Goal: Task Accomplishment & Management: Use online tool/utility

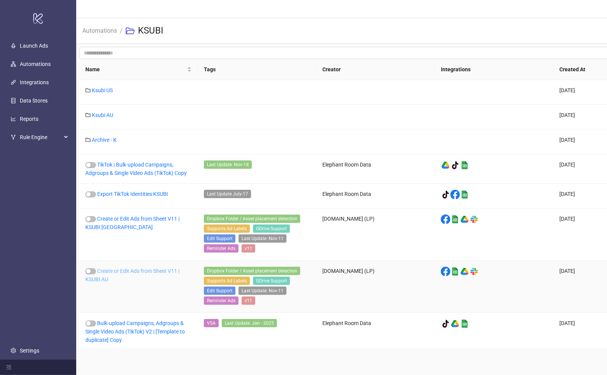
click at [102, 276] on link "Create or Edit Ads from Sheet V11 | KSUBI AU" at bounding box center [132, 275] width 94 height 14
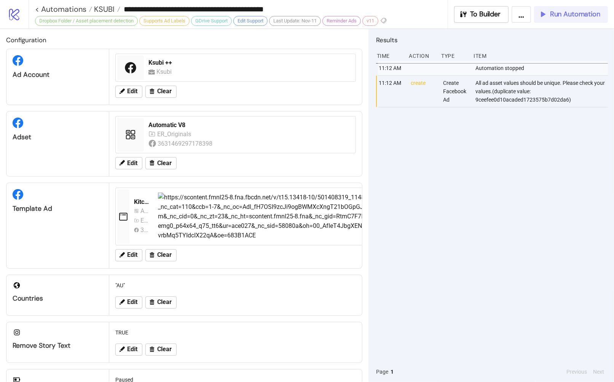
click at [582, 13] on span "Run Automation" at bounding box center [575, 14] width 50 height 9
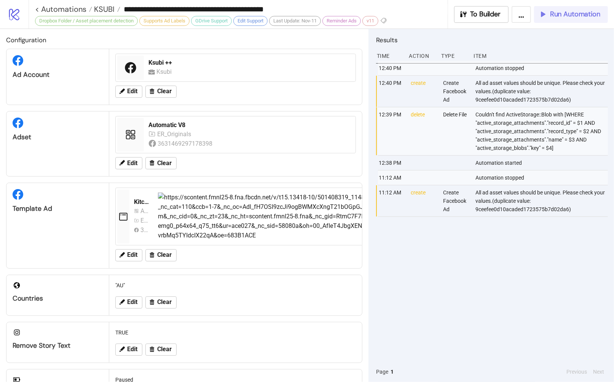
click at [557, 15] on span "Run Automation" at bounding box center [575, 14] width 50 height 9
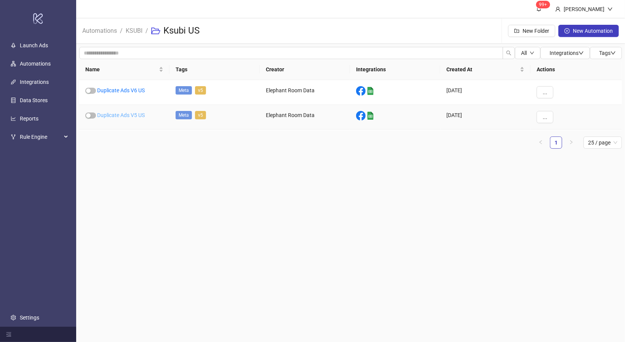
click at [123, 116] on link "Duplicate Ads V5 US" at bounding box center [121, 115] width 48 height 6
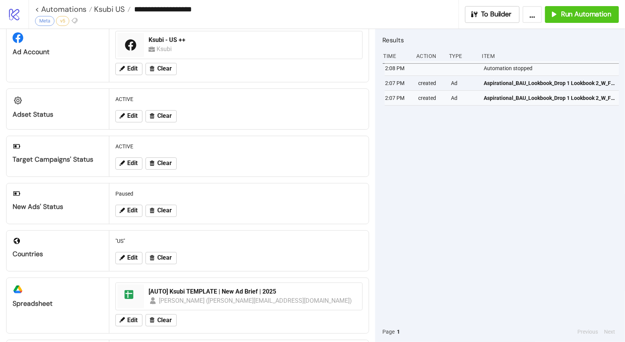
scroll to position [75, 0]
